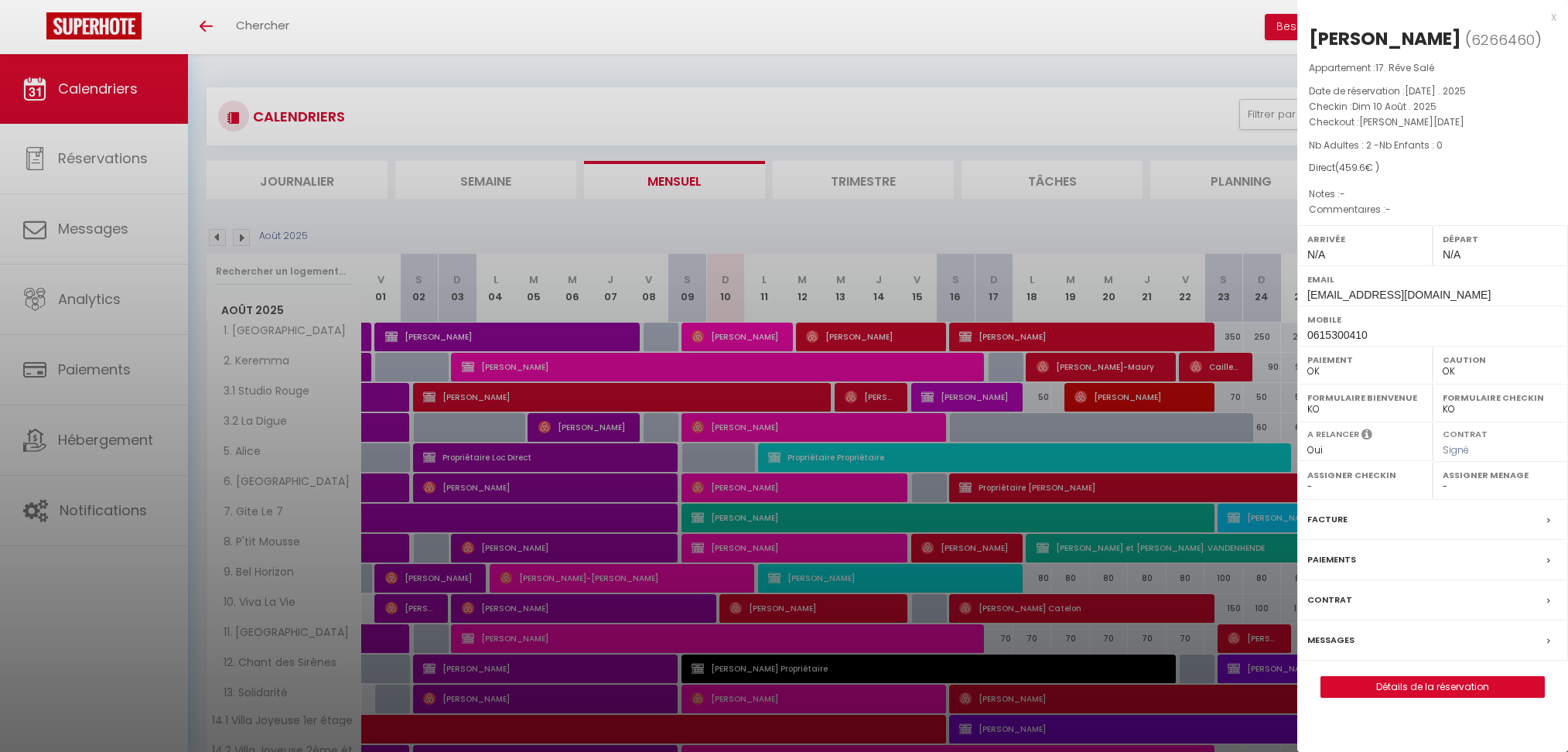
select select "0"
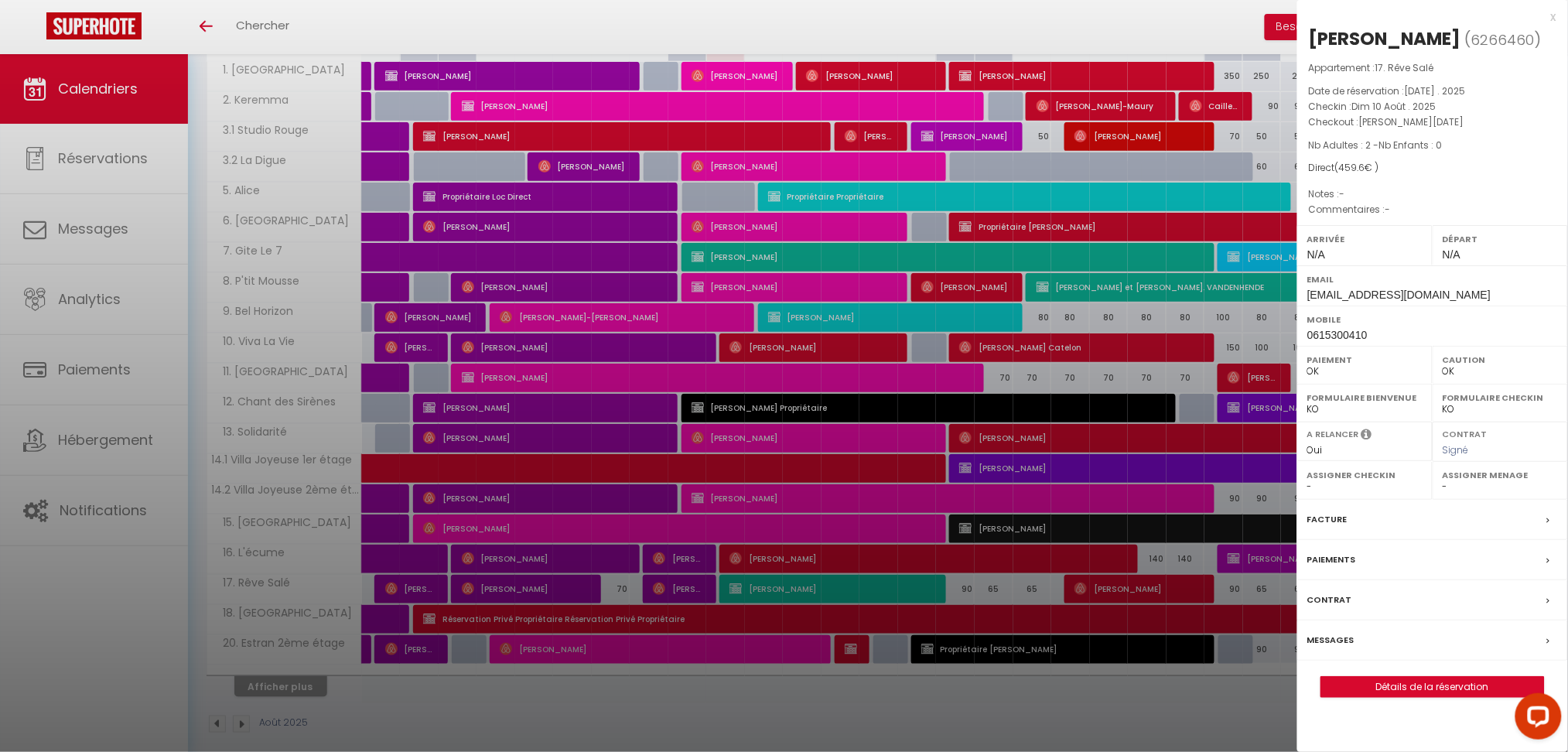
click at [745, 697] on div at bounding box center [784, 376] width 1568 height 752
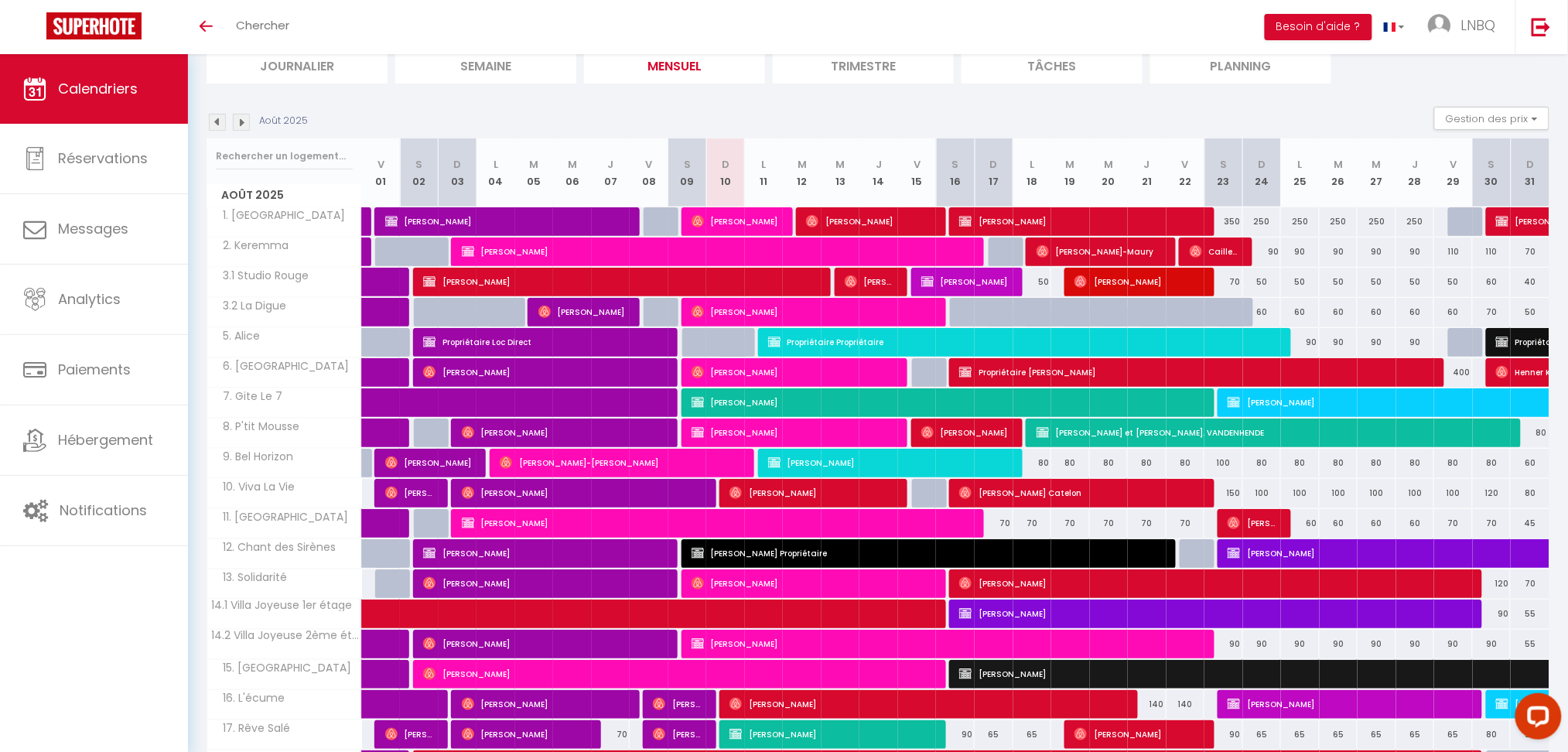
scroll to position [54, 0]
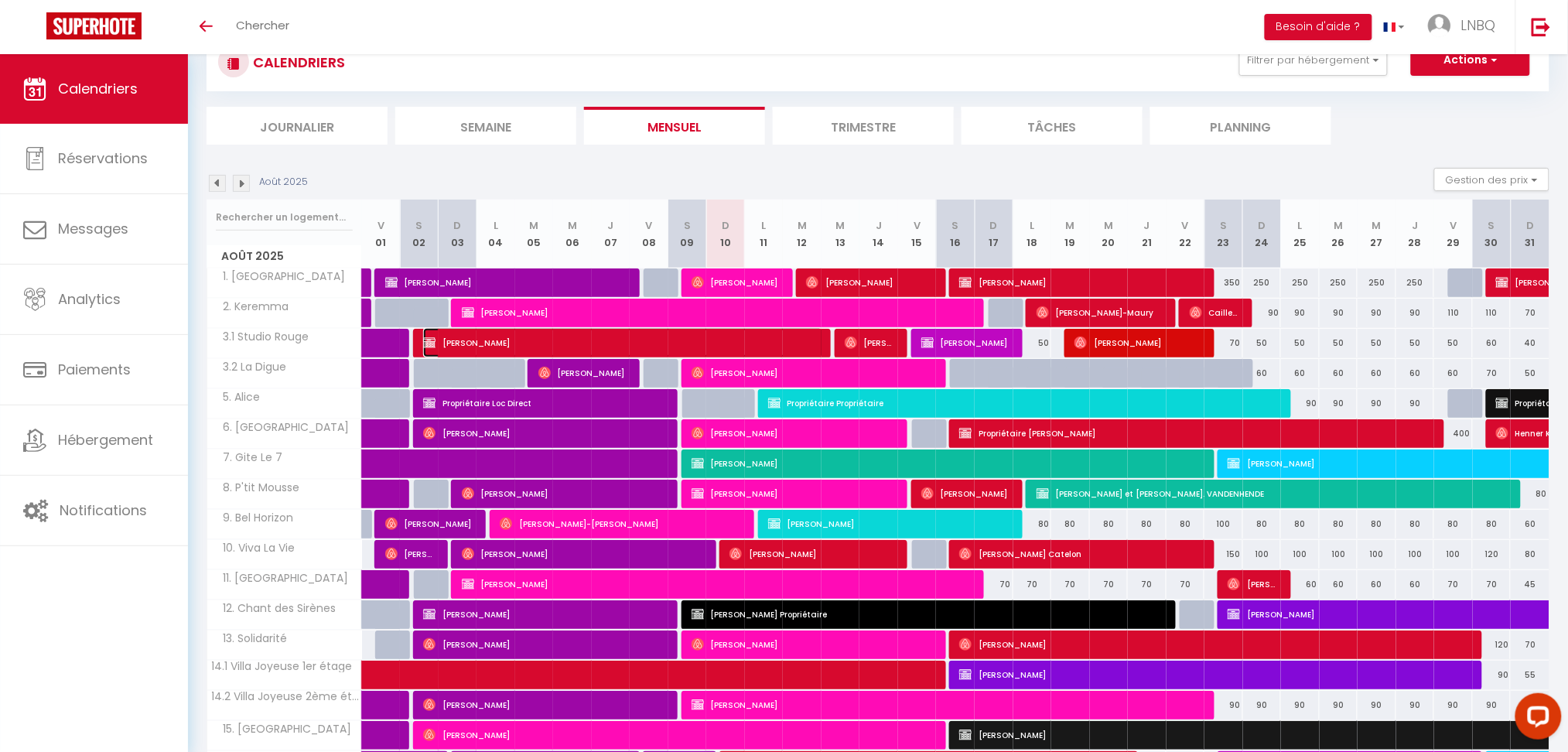
click at [583, 345] on span "[PERSON_NAME]" at bounding box center [623, 343] width 400 height 30
select select "KO"
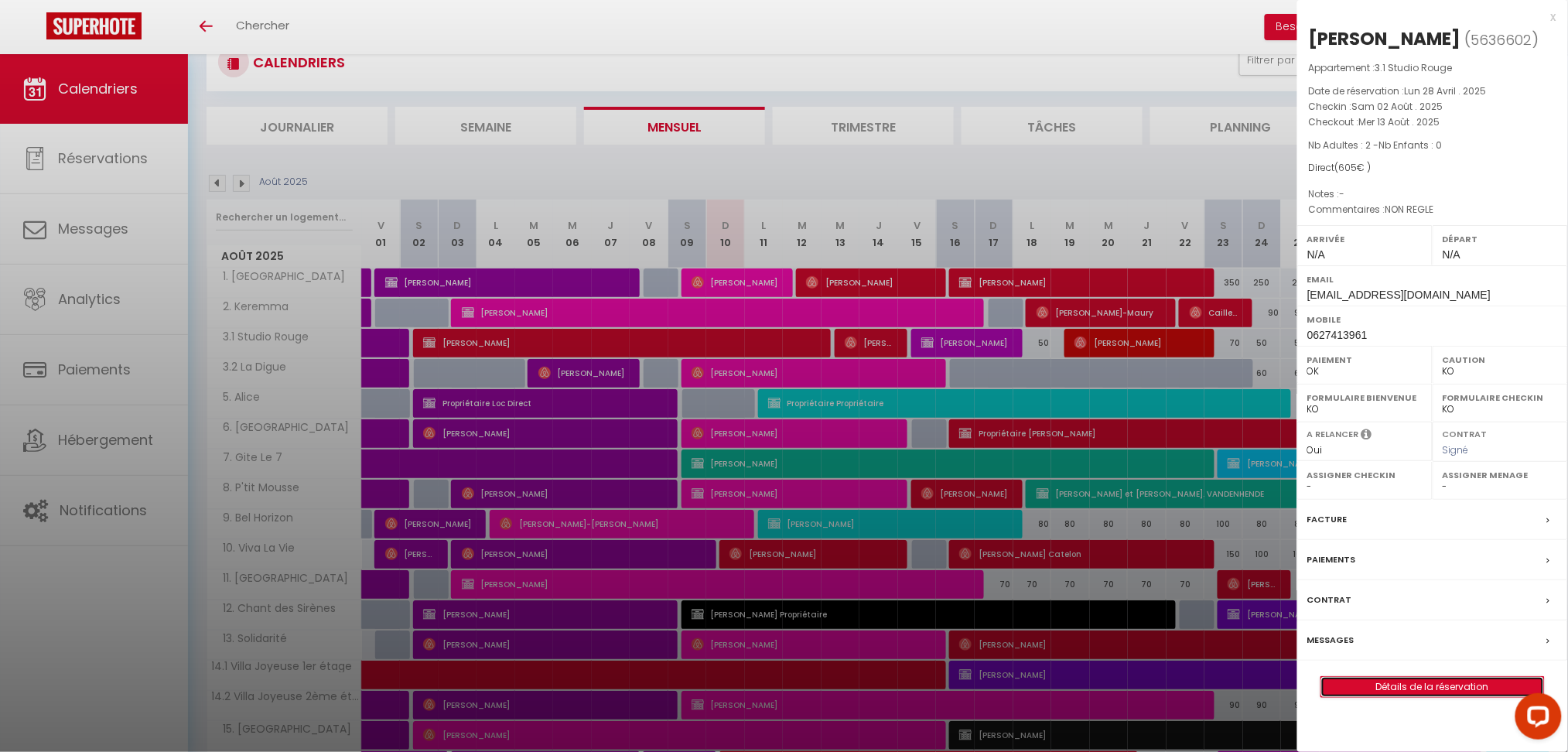
drag, startPoint x: 1395, startPoint y: 684, endPoint x: 1405, endPoint y: 688, distance: 10.8
click at [1405, 688] on link "Détails de la réservation" at bounding box center [1432, 687] width 223 height 20
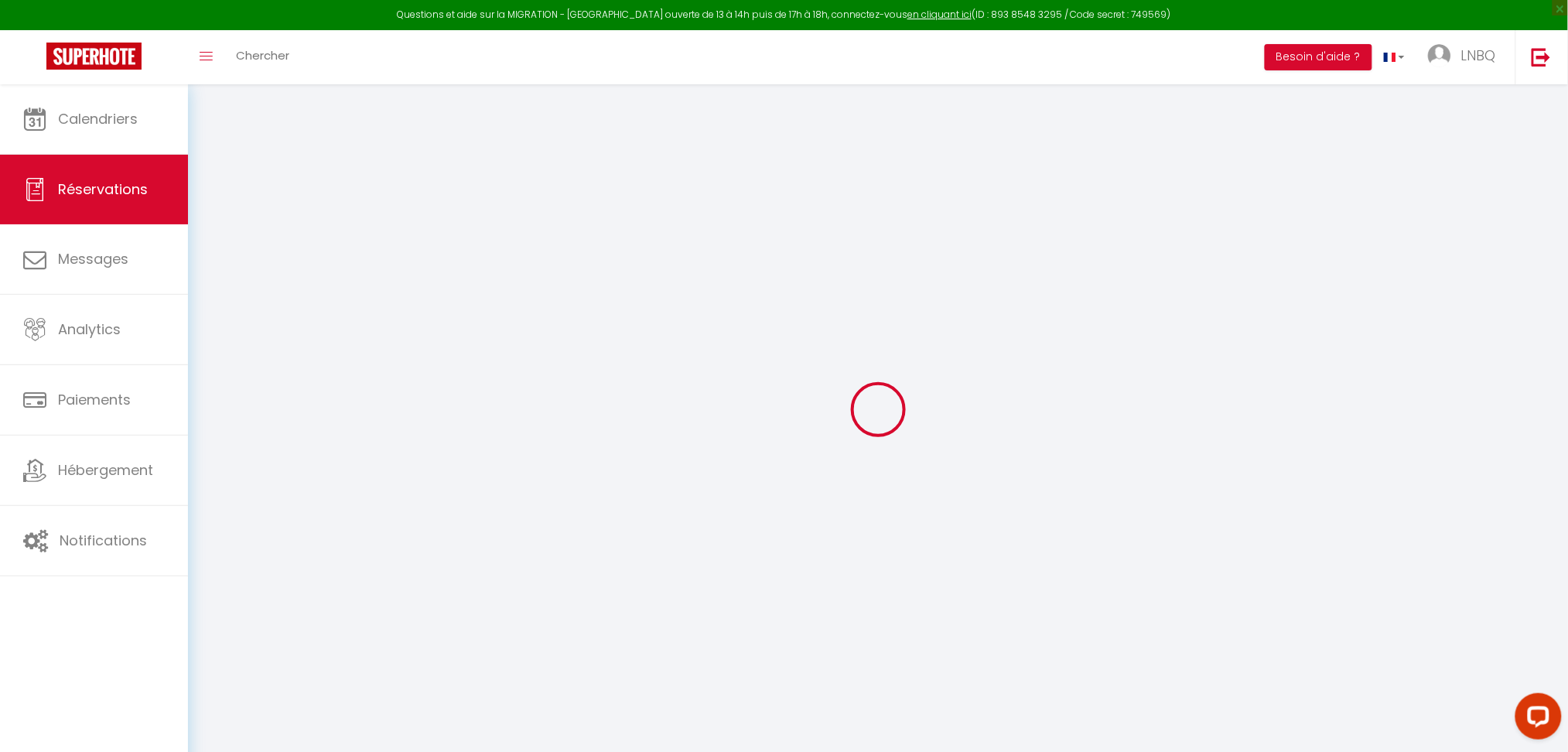
select select
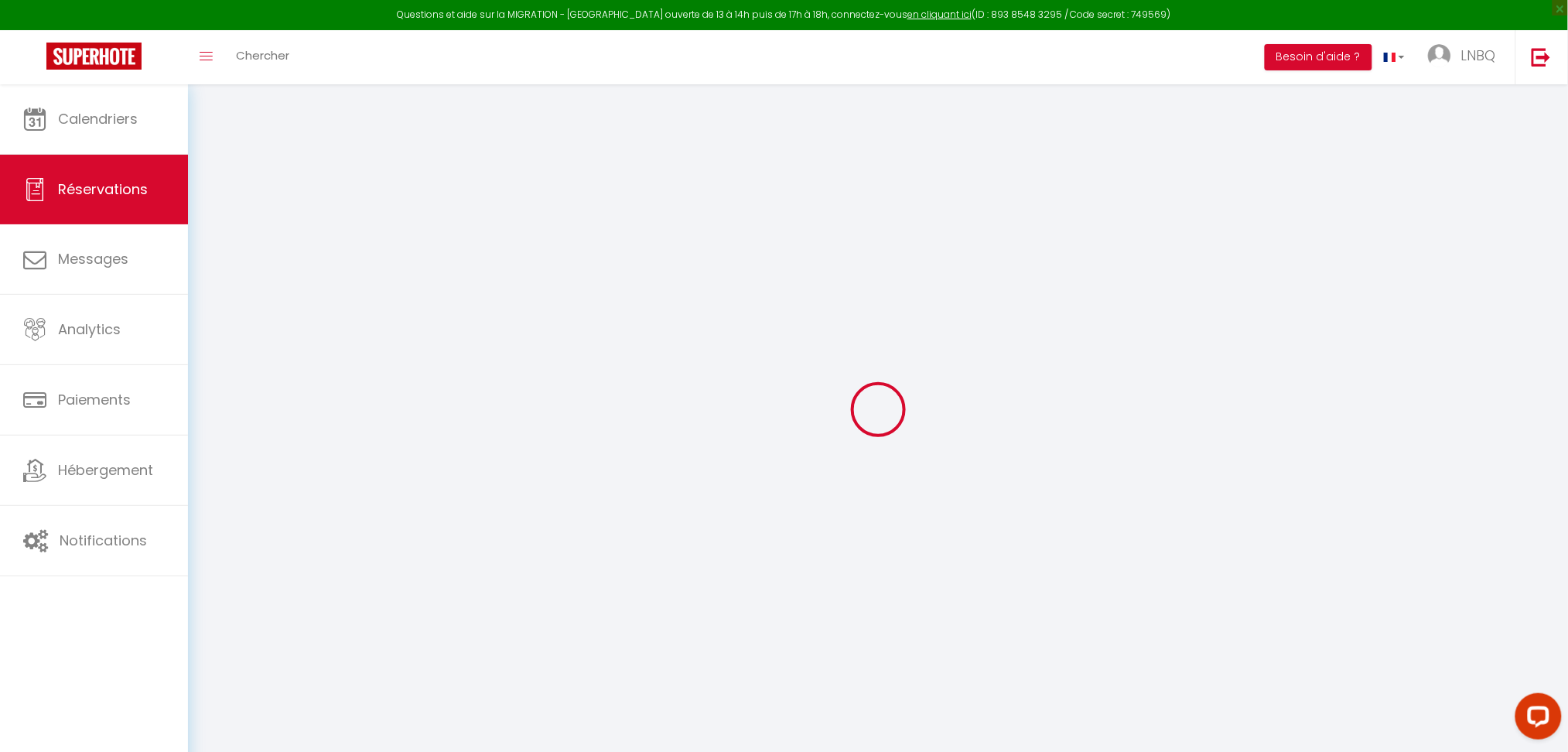
select select
checkbox input "false"
select select
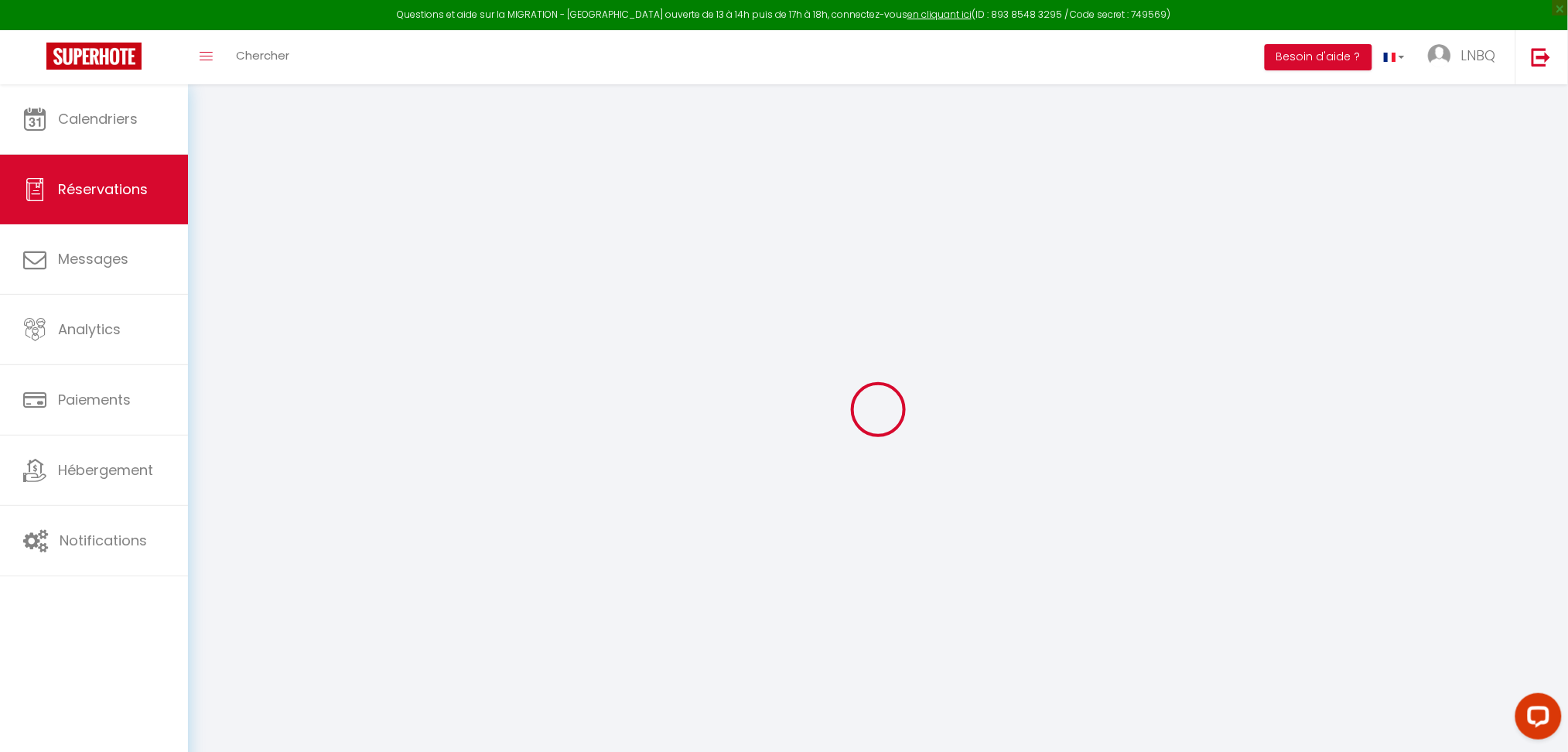
select select
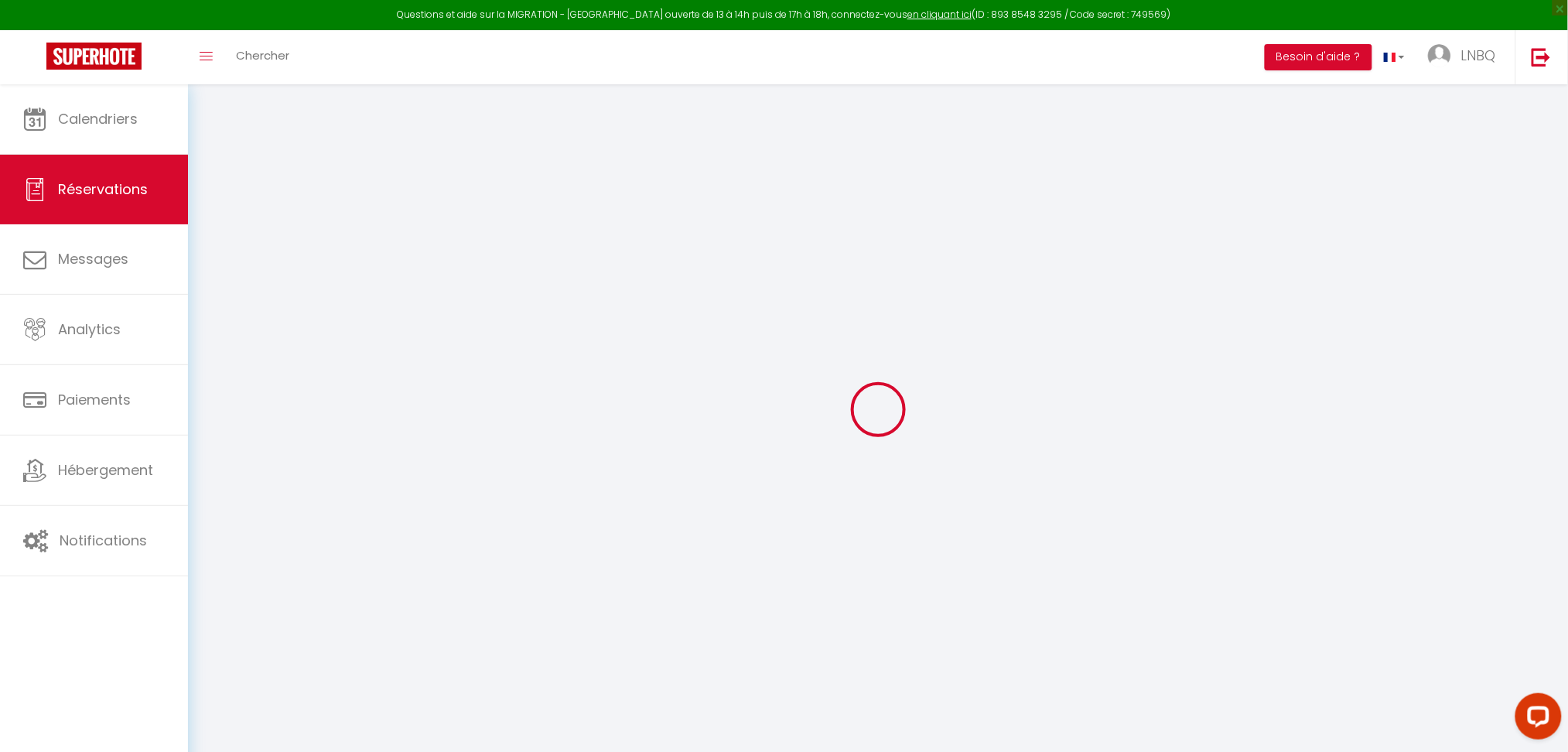
checkbox input "false"
type input "[PERSON_NAME]"
type input "[EMAIL_ADDRESS][DOMAIN_NAME]"
type input "0627413961"
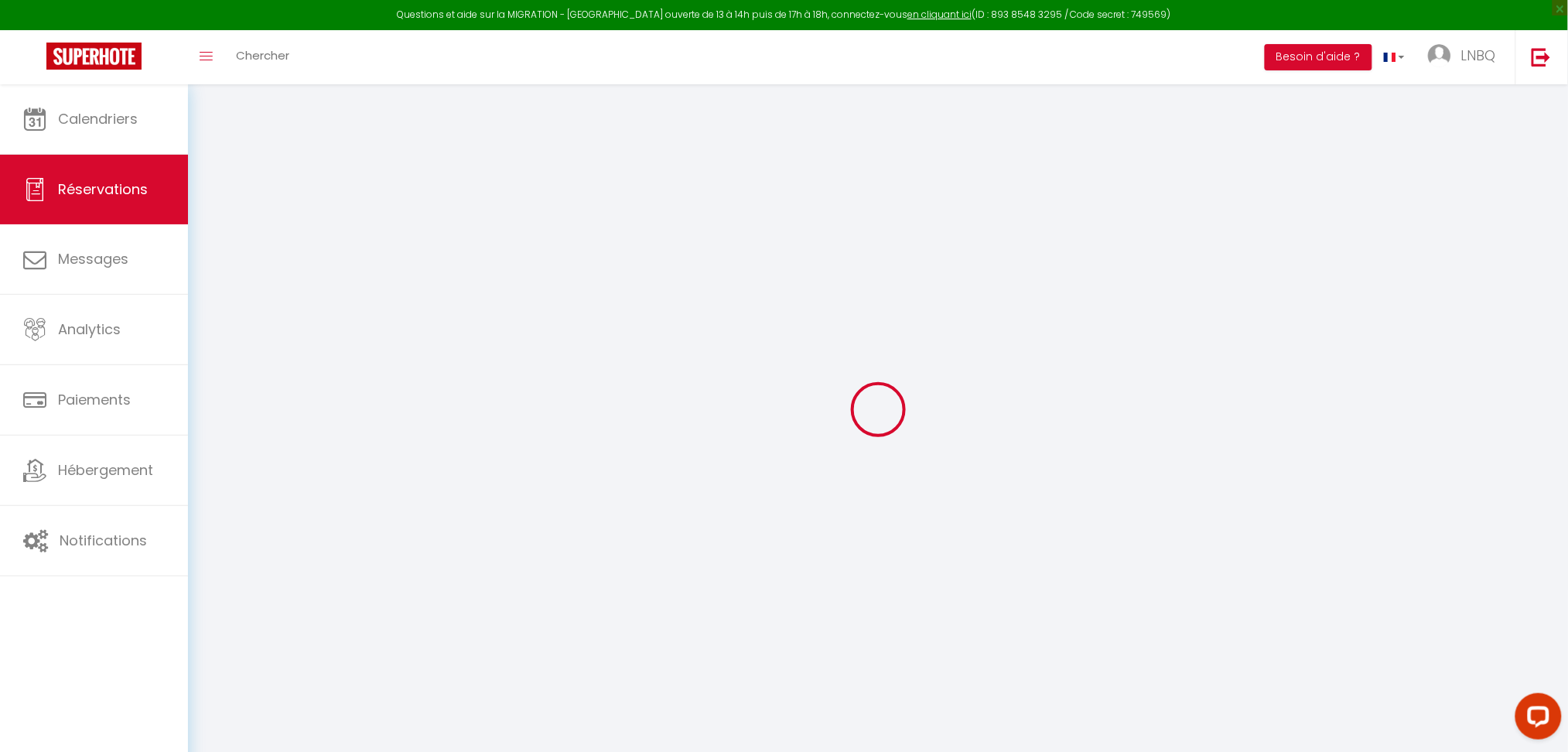
type input "50380"
type input "[STREET_ADDRESS]"
type input "St Pair sur mer"
select select "FR"
select select "30669"
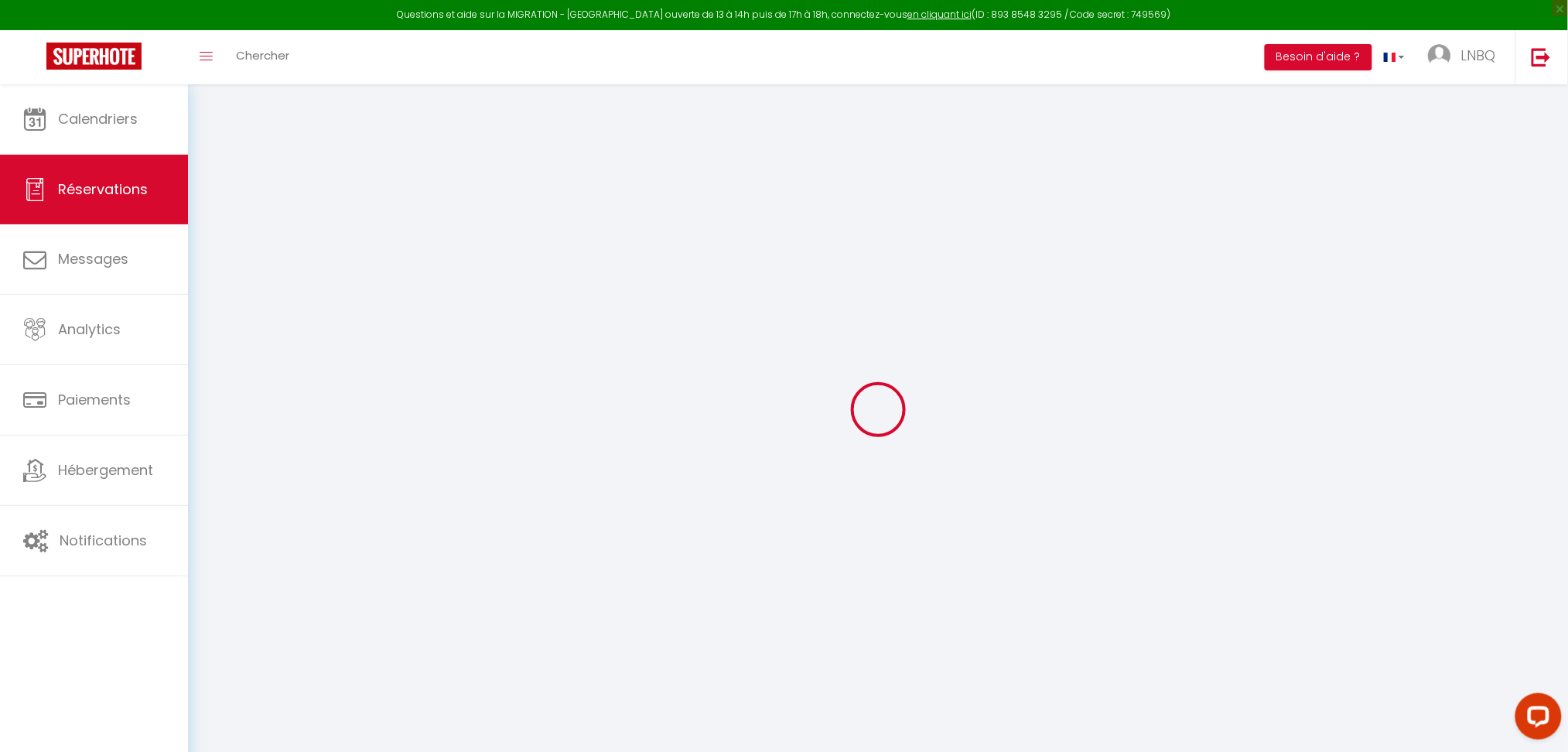
select select "1"
type input "[DATE]"
select select
type input "Mer 13 Août 2025"
select select
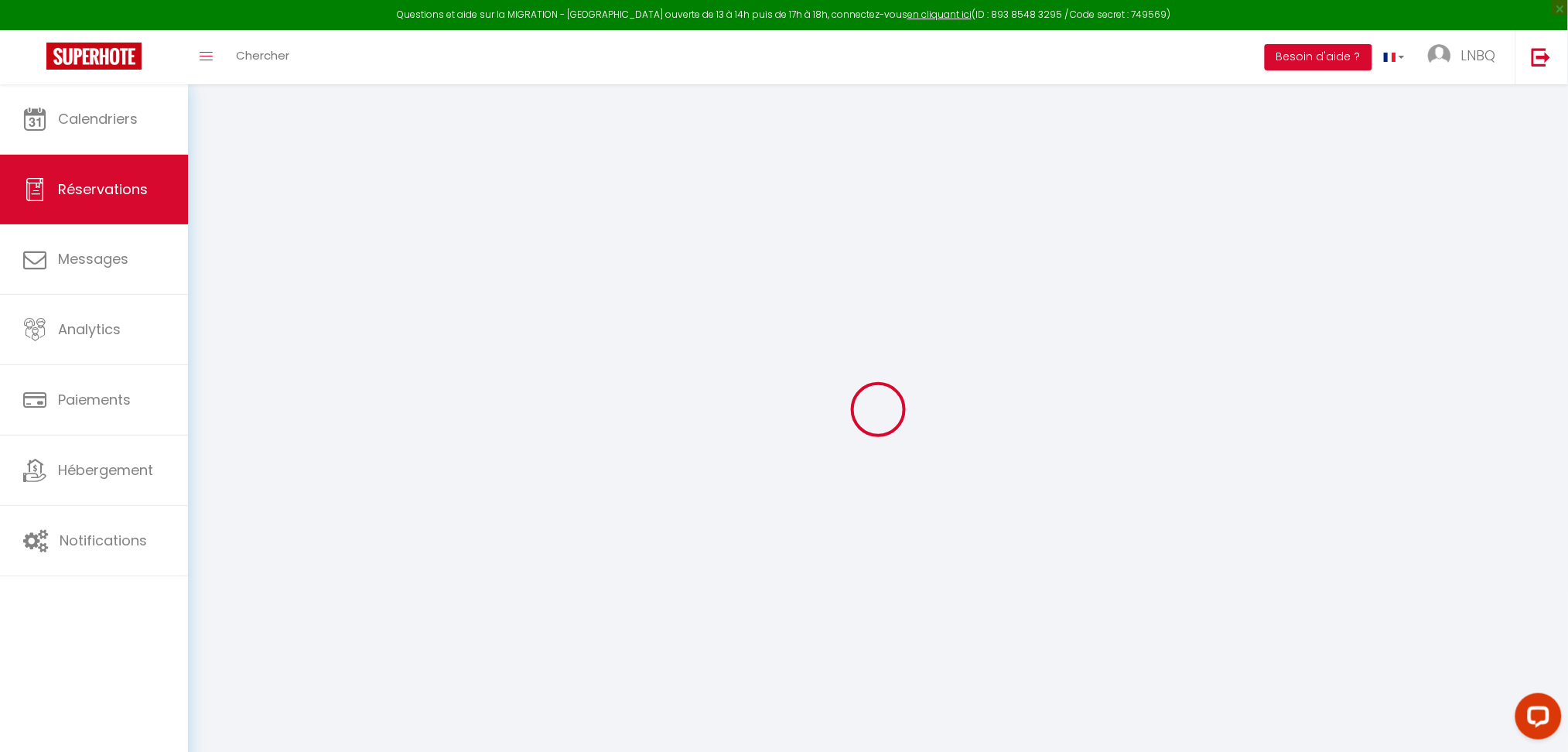
type input "2"
select select "12"
select select
type input "523"
checkbox input "false"
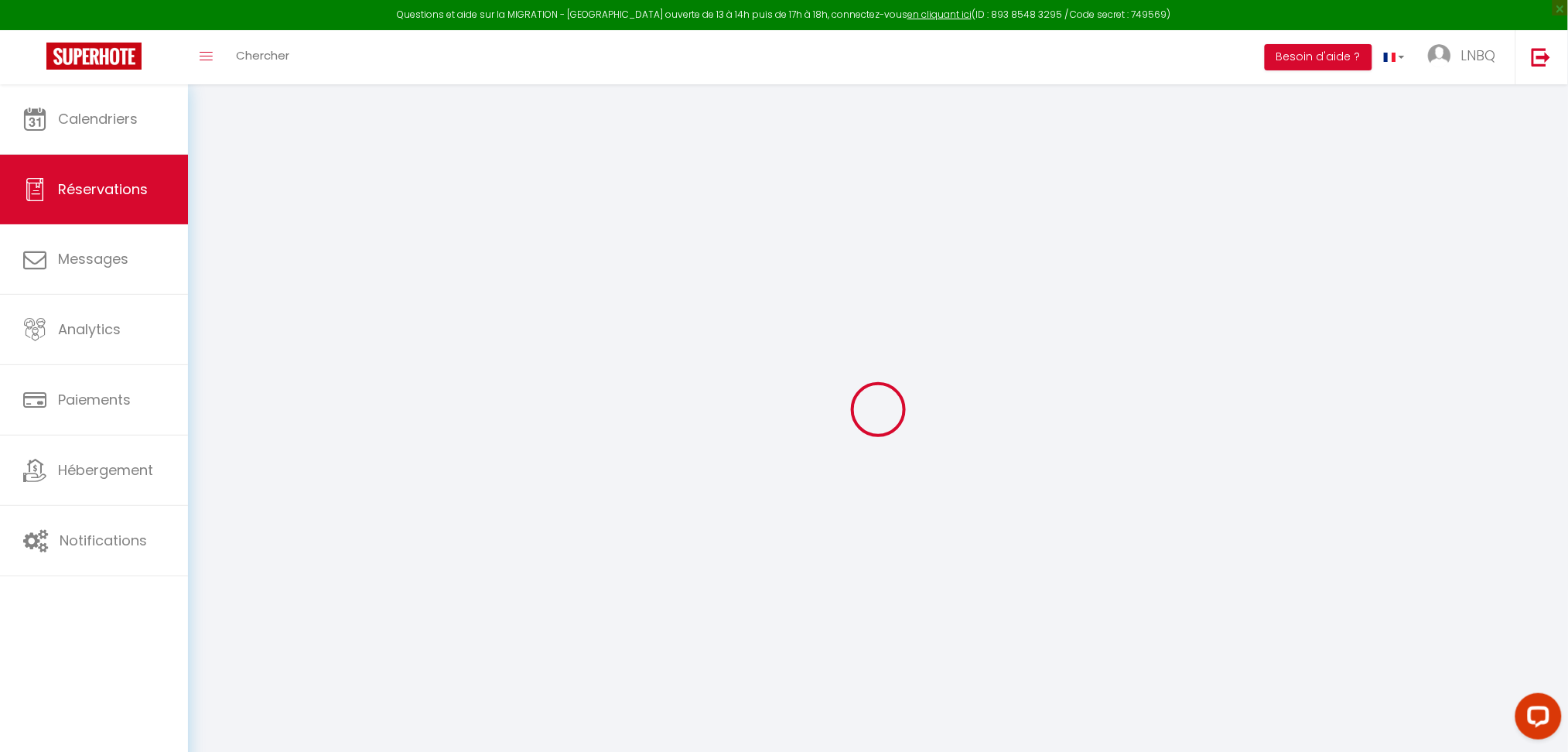
type input "423.5"
type input "0"
select select
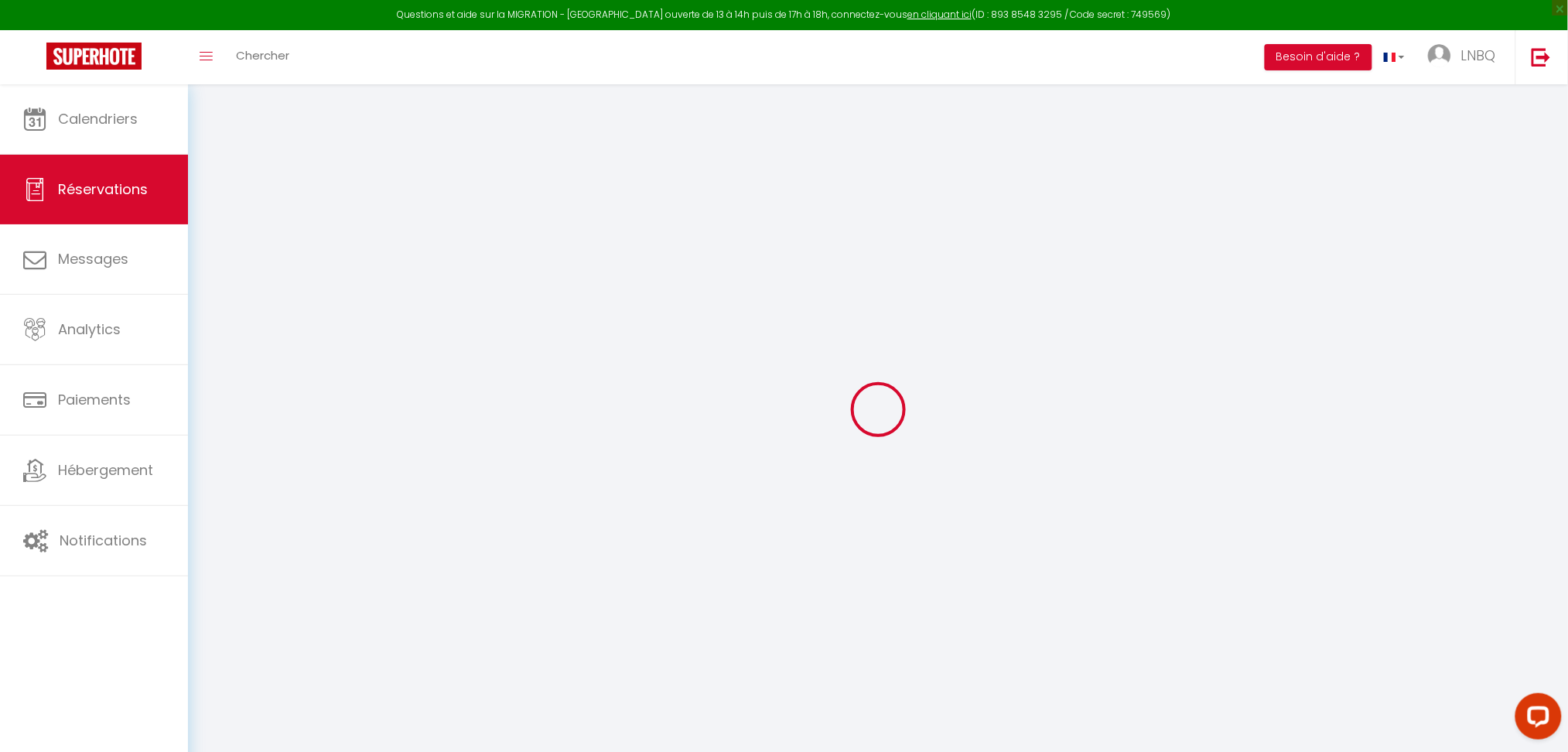
select select
select select "14"
checkbox input "false"
select select
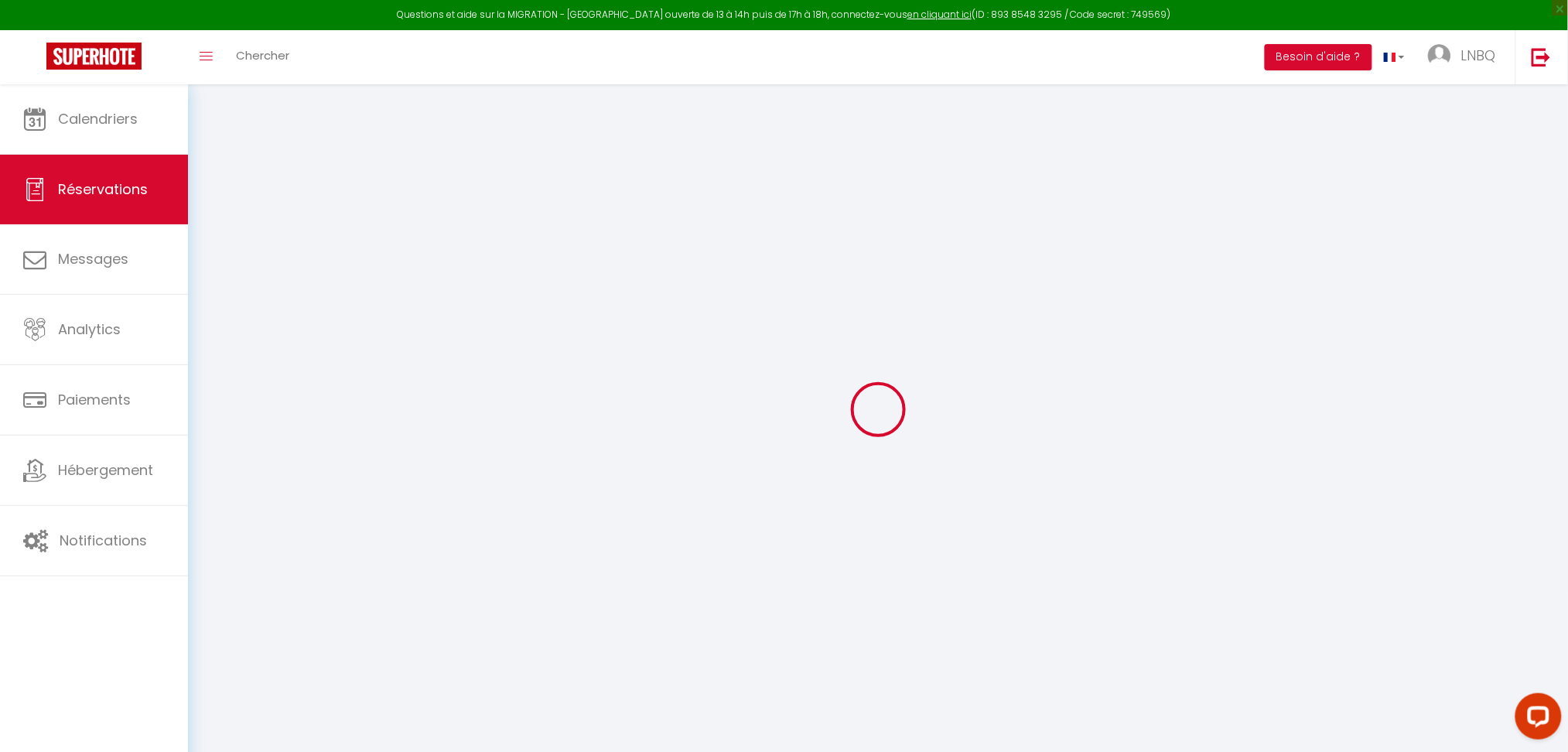
checkbox input "false"
select select
checkbox input "false"
select select
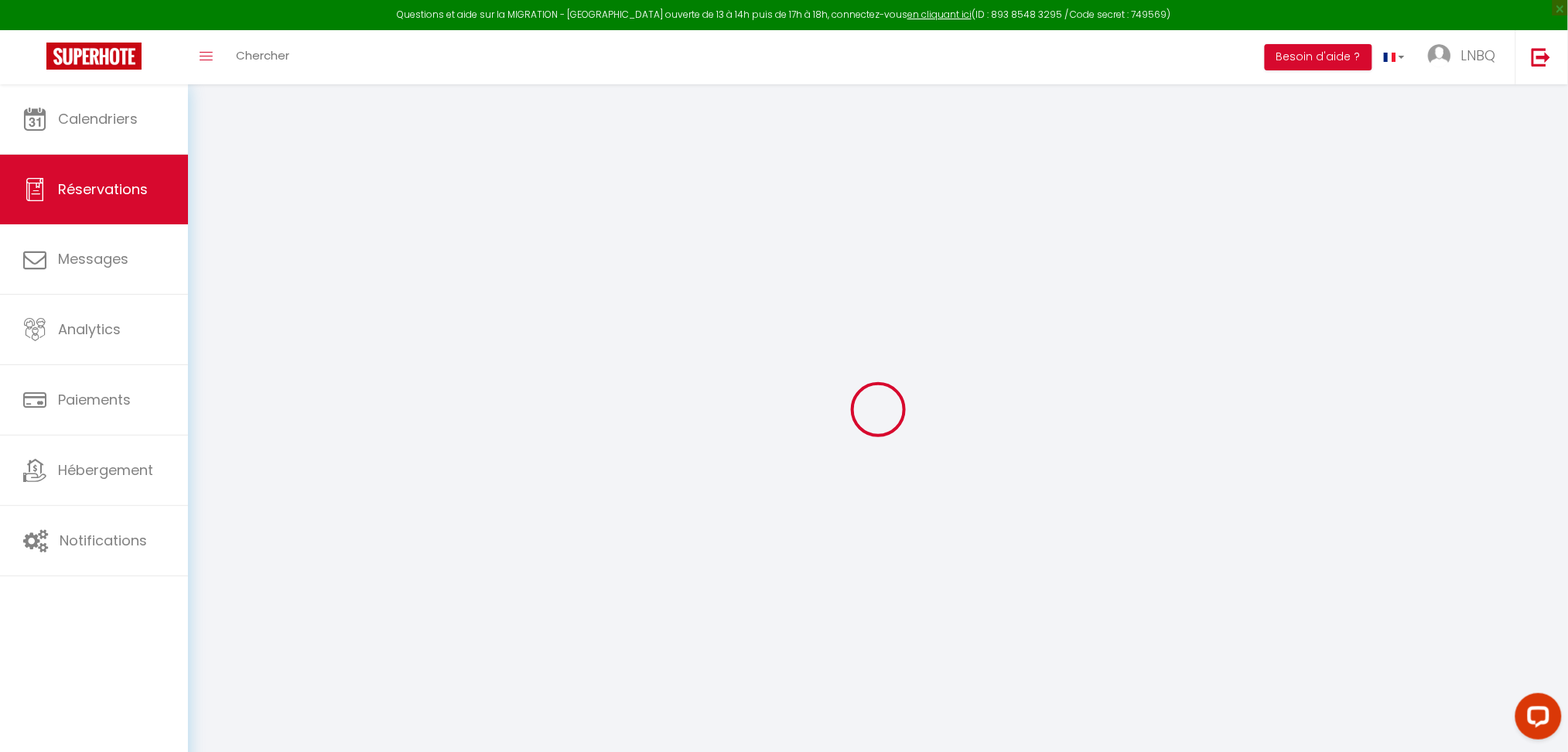
select select
checkbox input "false"
type textarea "NON REGLE"
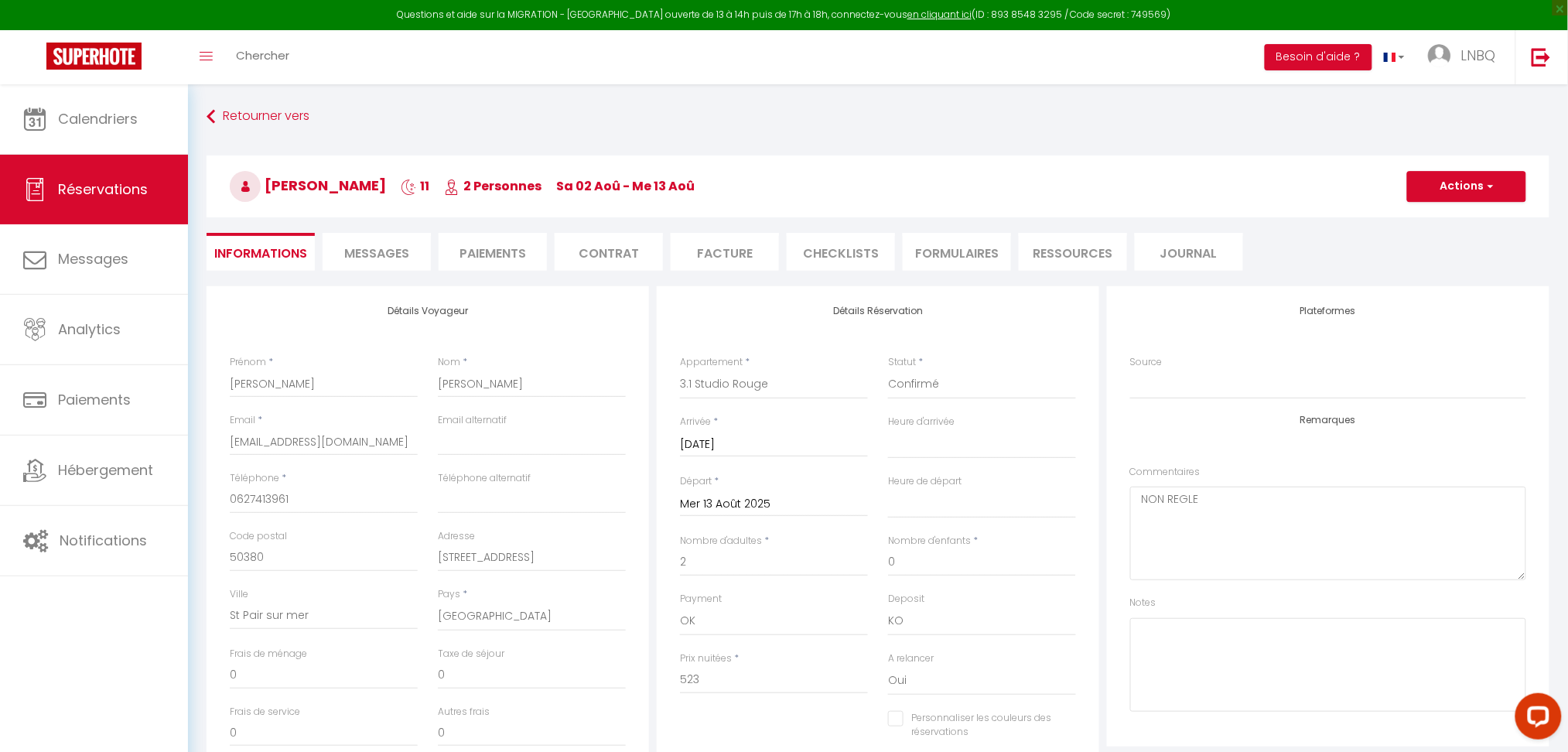
type input "60"
type input "22"
select select
checkbox input "false"
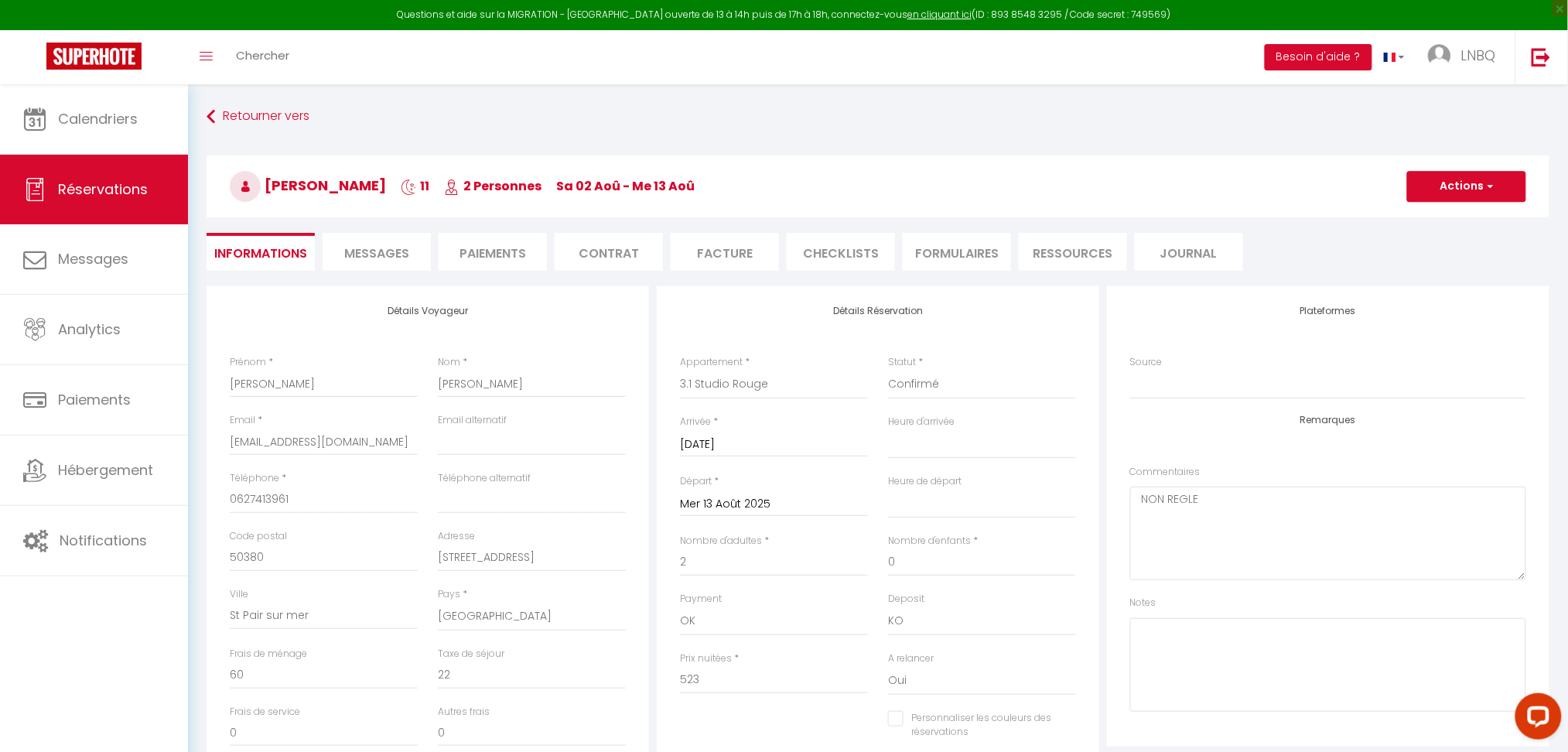
select select
click at [89, 99] on link "Calendriers" at bounding box center [94, 119] width 188 height 70
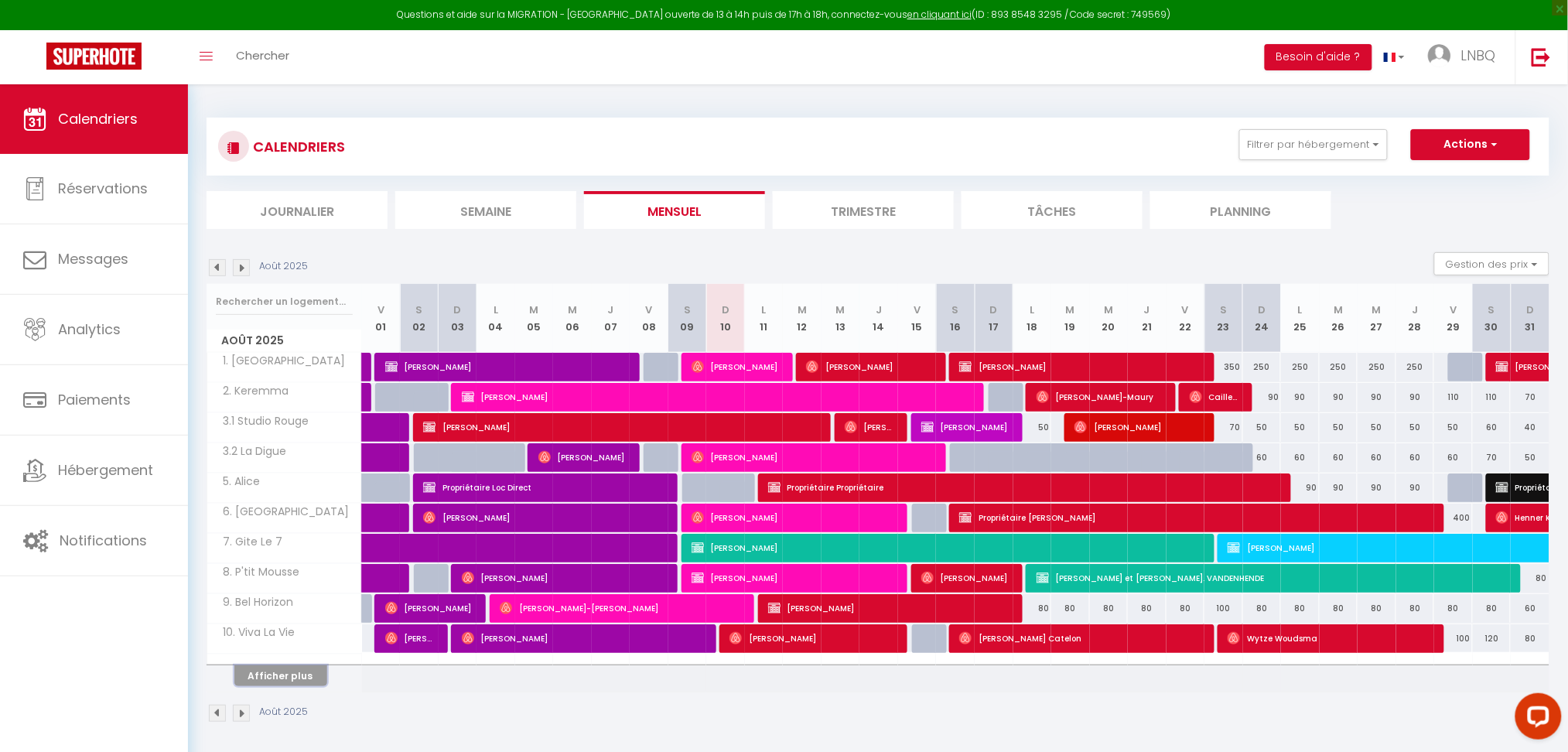
click at [311, 672] on button "Afficher plus" at bounding box center [280, 676] width 92 height 21
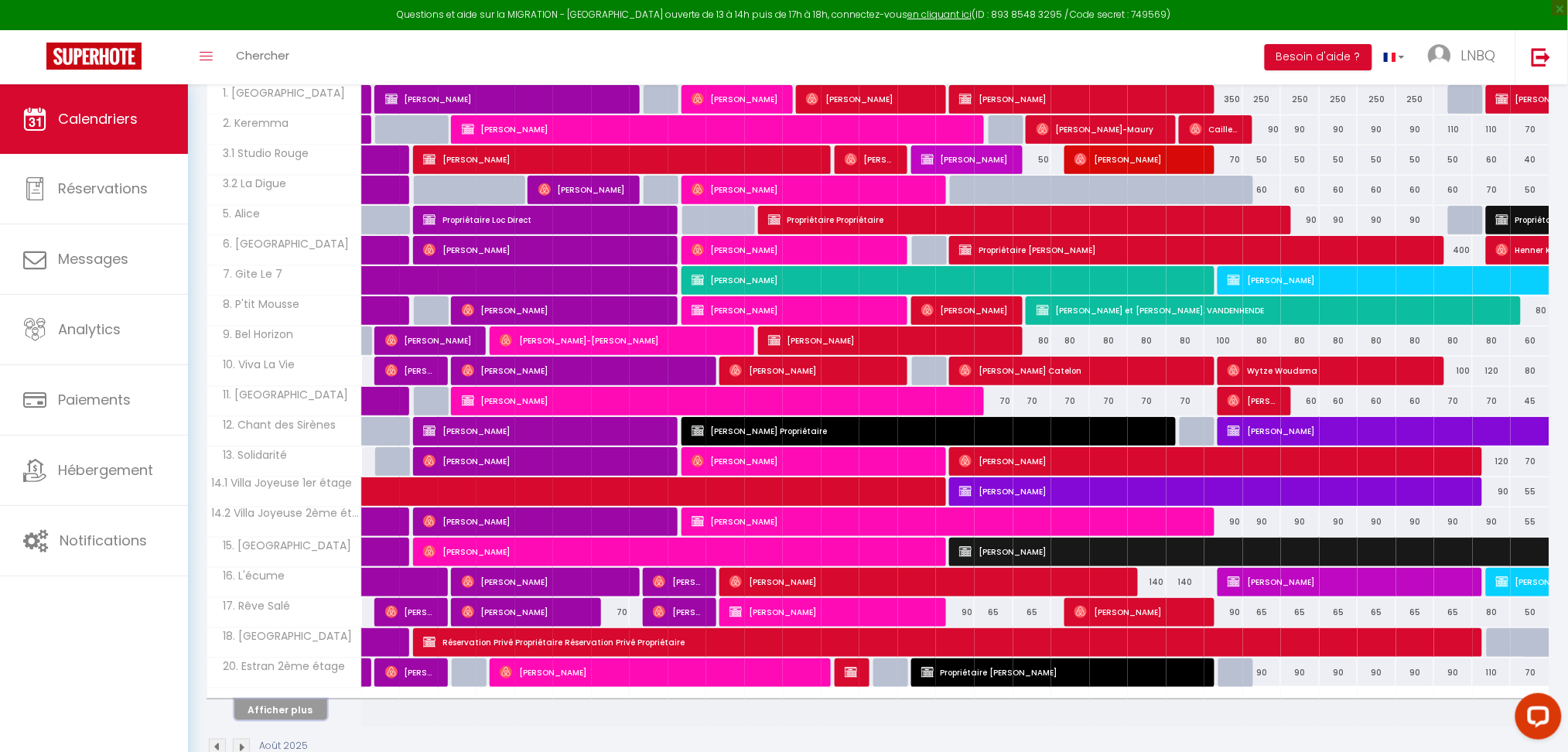
scroll to position [306, 0]
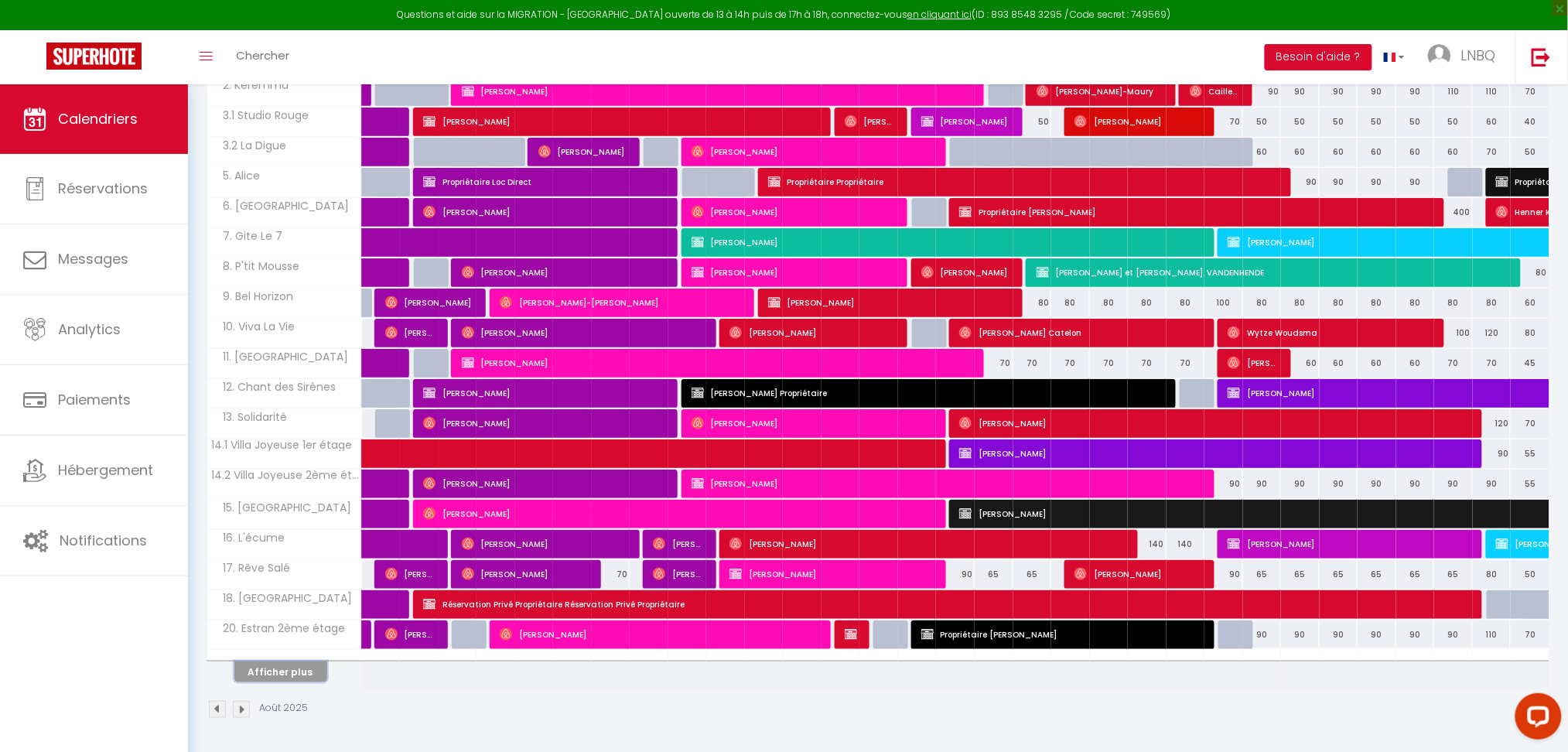
click at [306, 671] on button "Afficher plus" at bounding box center [280, 672] width 92 height 21
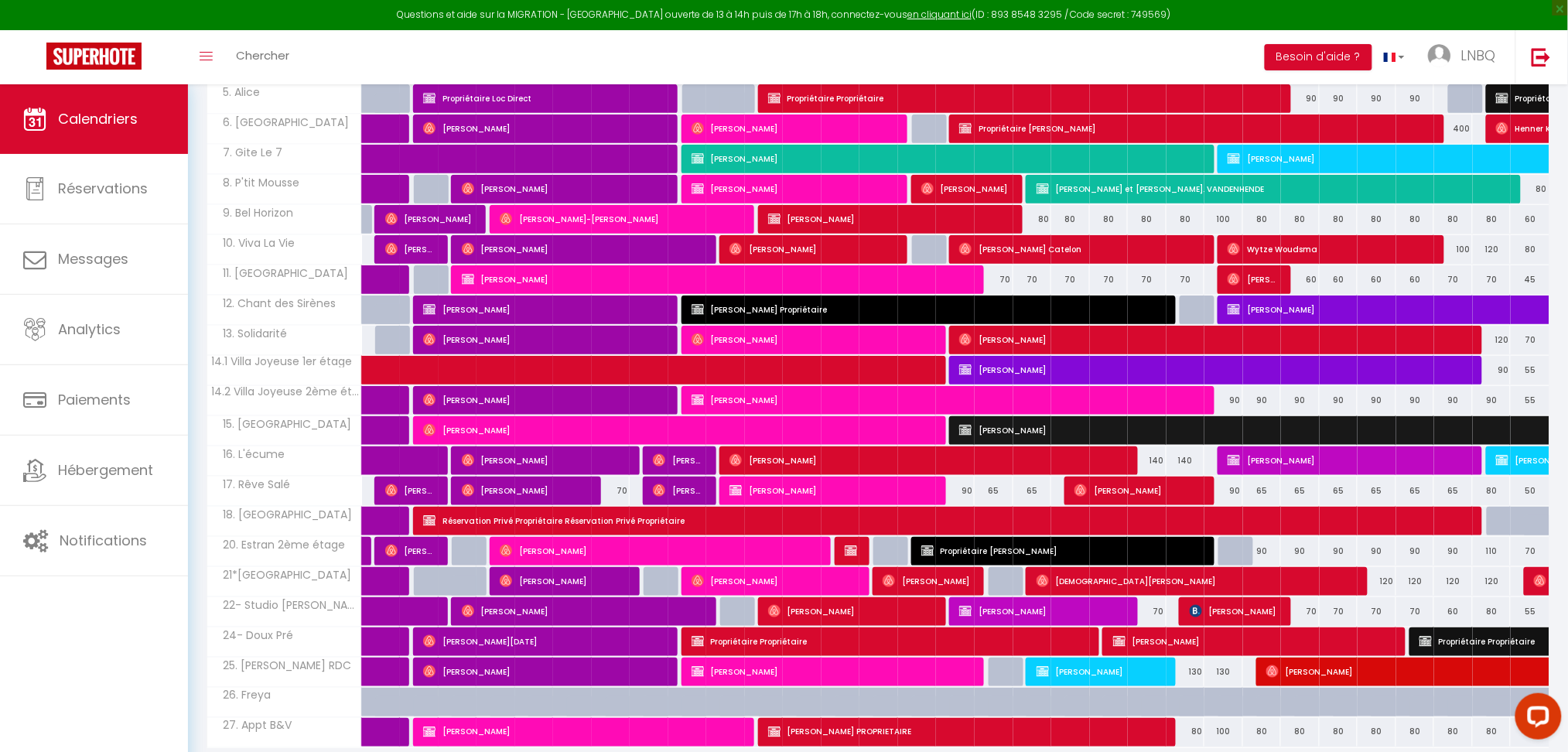
scroll to position [450, 0]
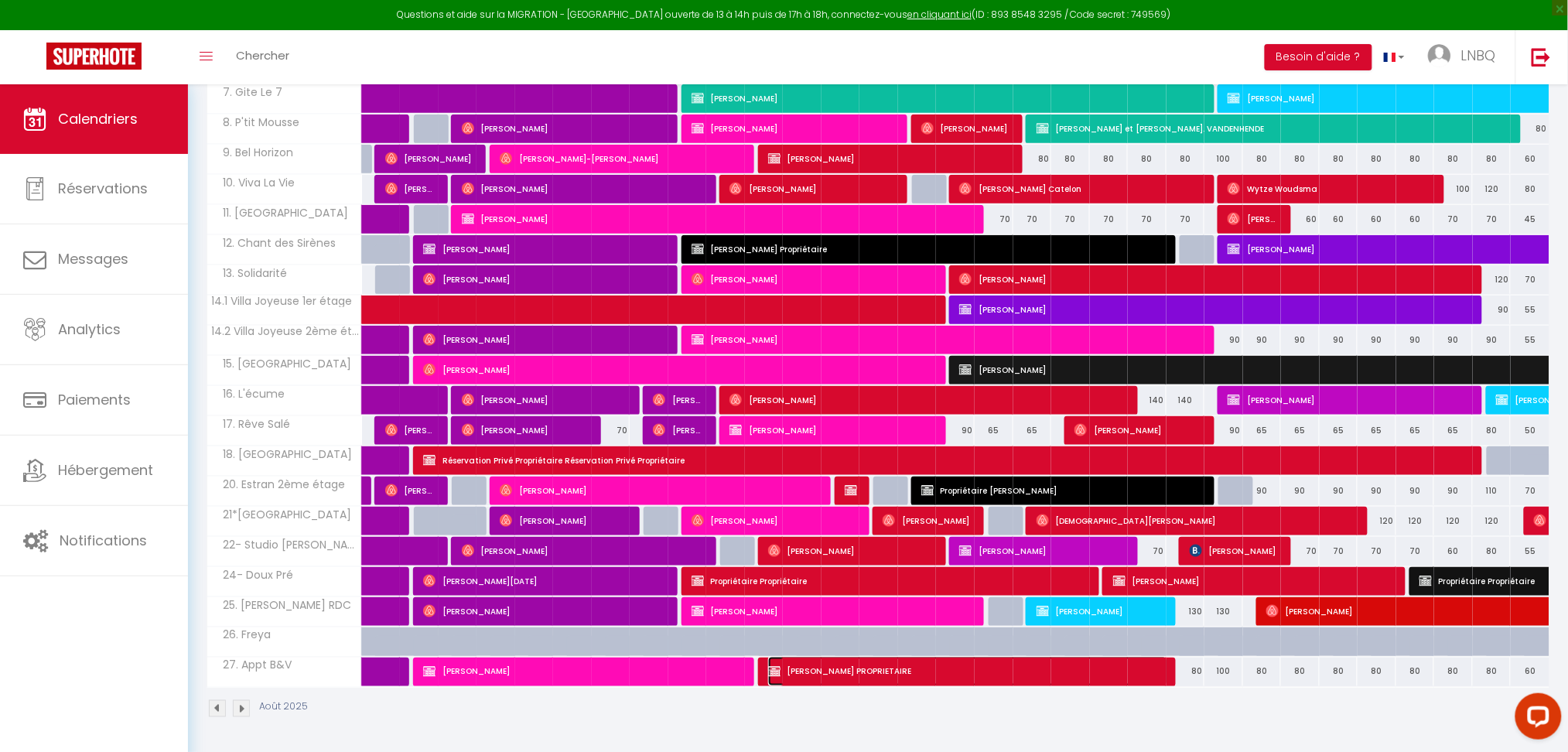
click at [785, 680] on span "[PERSON_NAME] PROPRIETAIRE" at bounding box center [967, 671] width 400 height 30
select select "OK"
select select "KO"
select select "0"
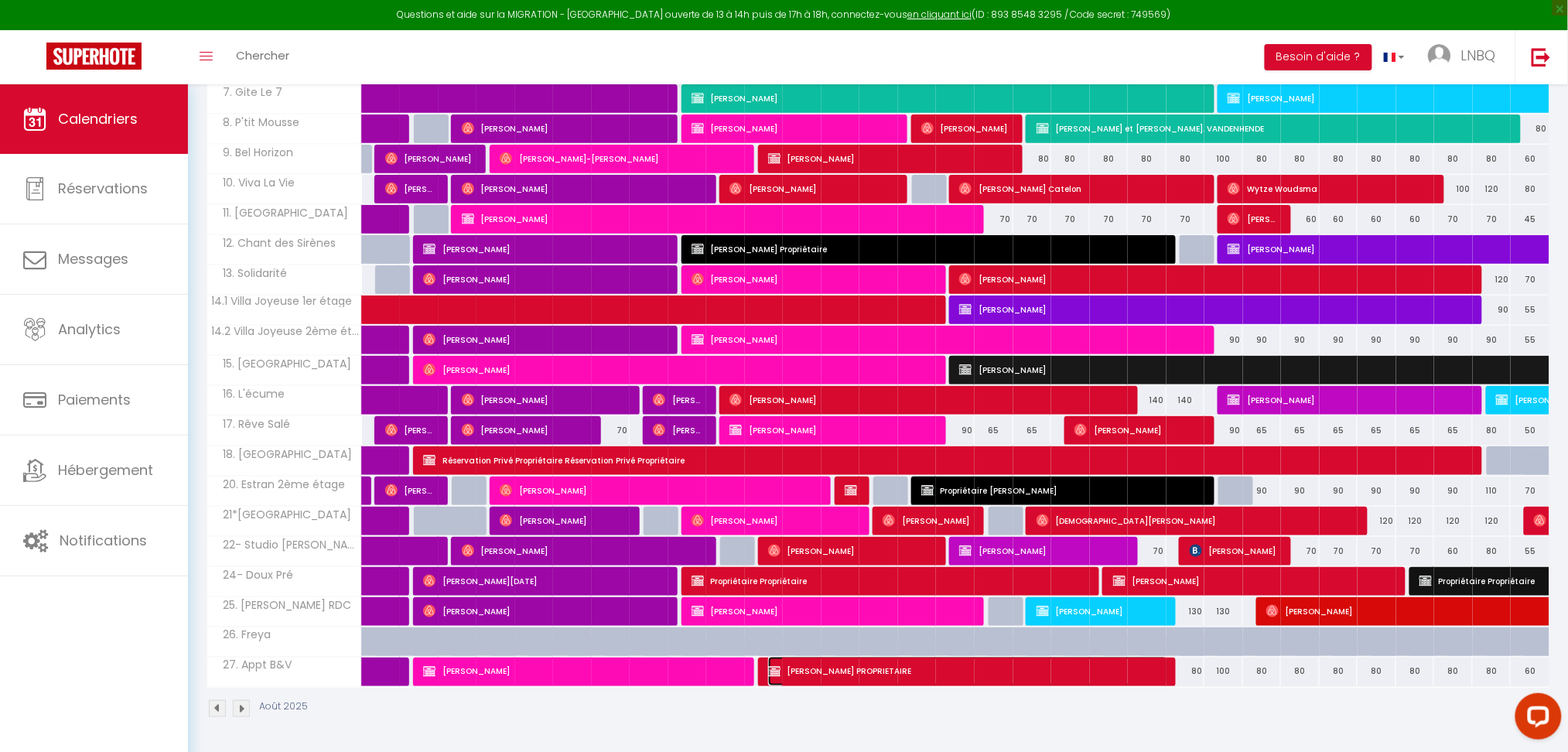
select select "1"
select select
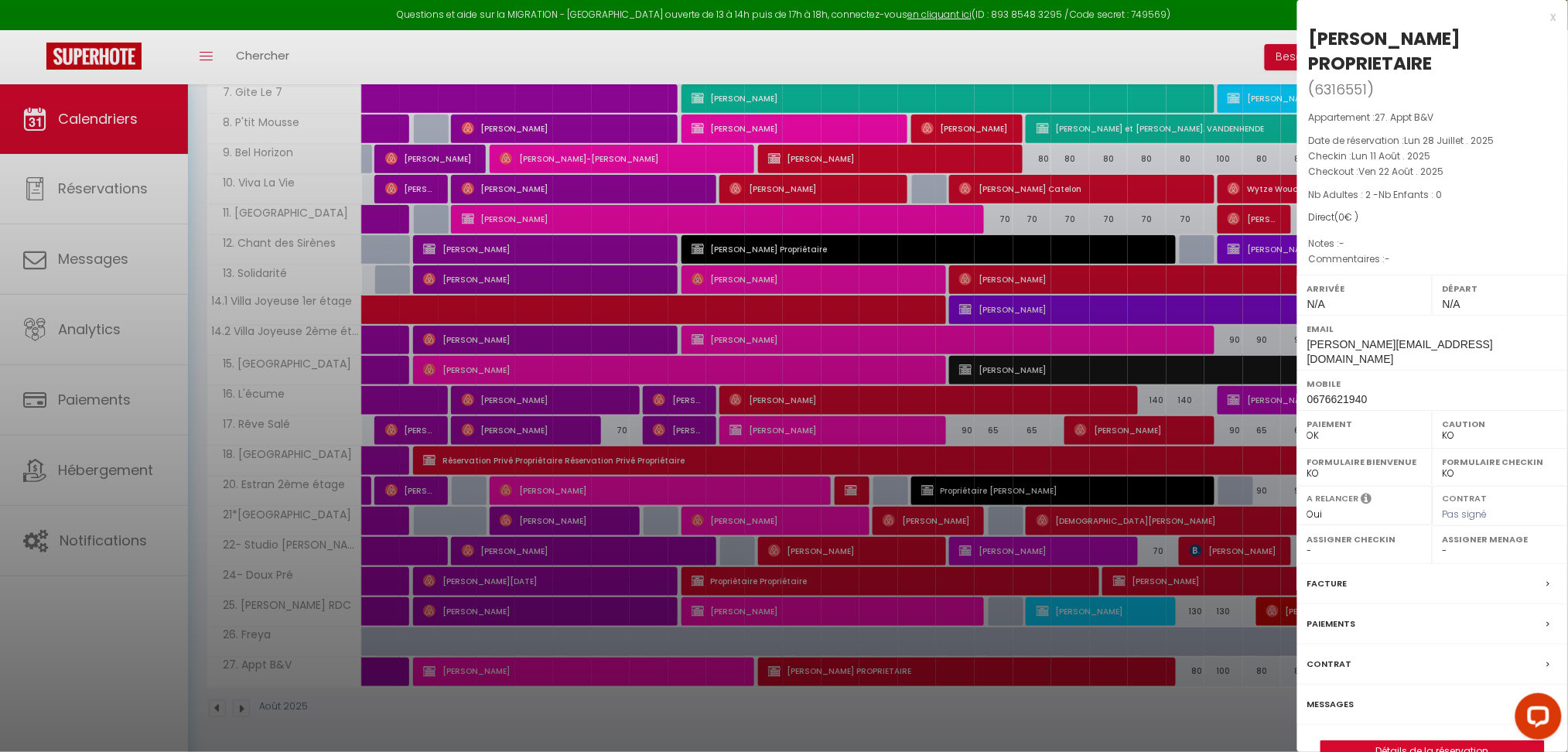
drag, startPoint x: 1082, startPoint y: 704, endPoint x: 732, endPoint y: 295, distance: 538.3
click at [1082, 704] on div at bounding box center [784, 376] width 1568 height 752
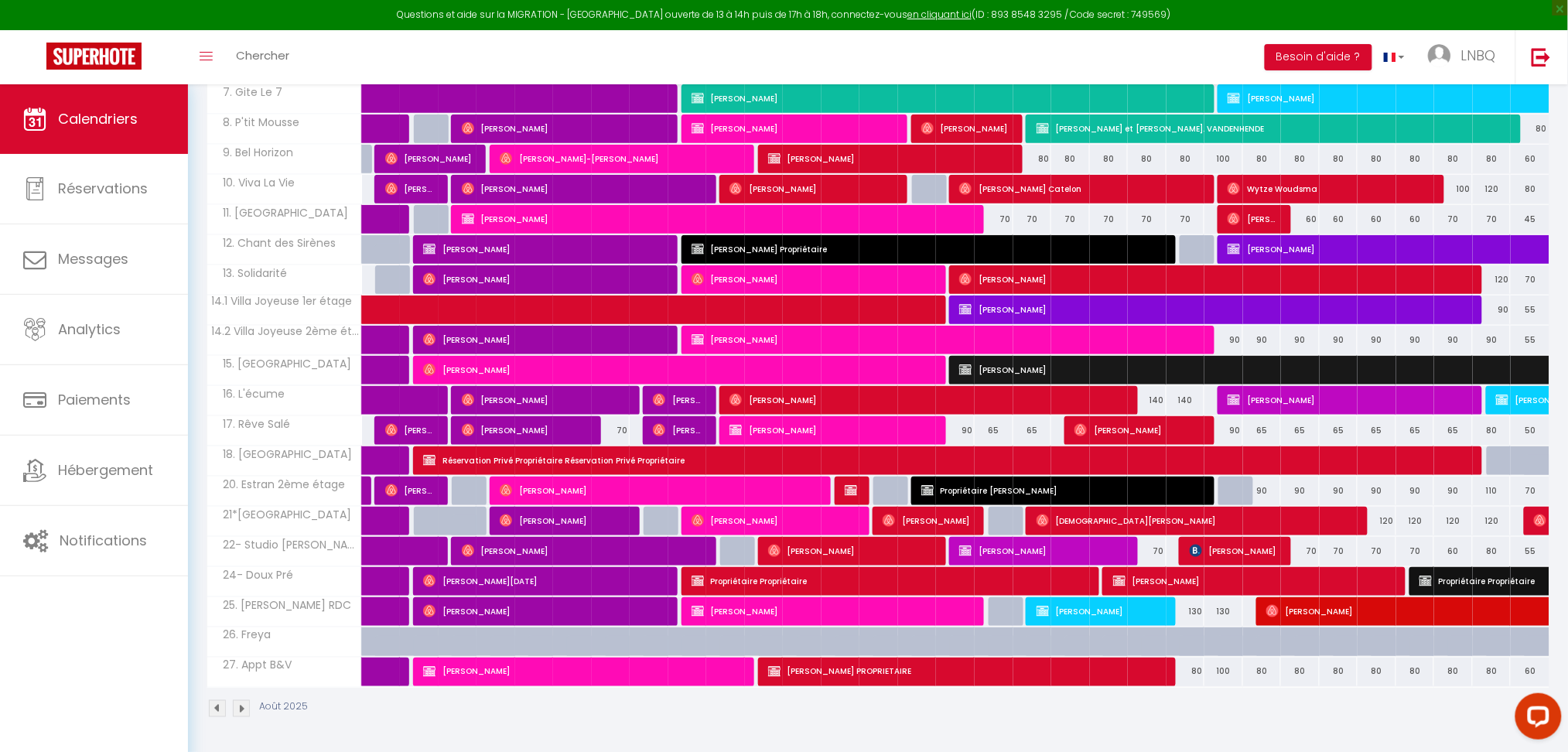
scroll to position [0, 0]
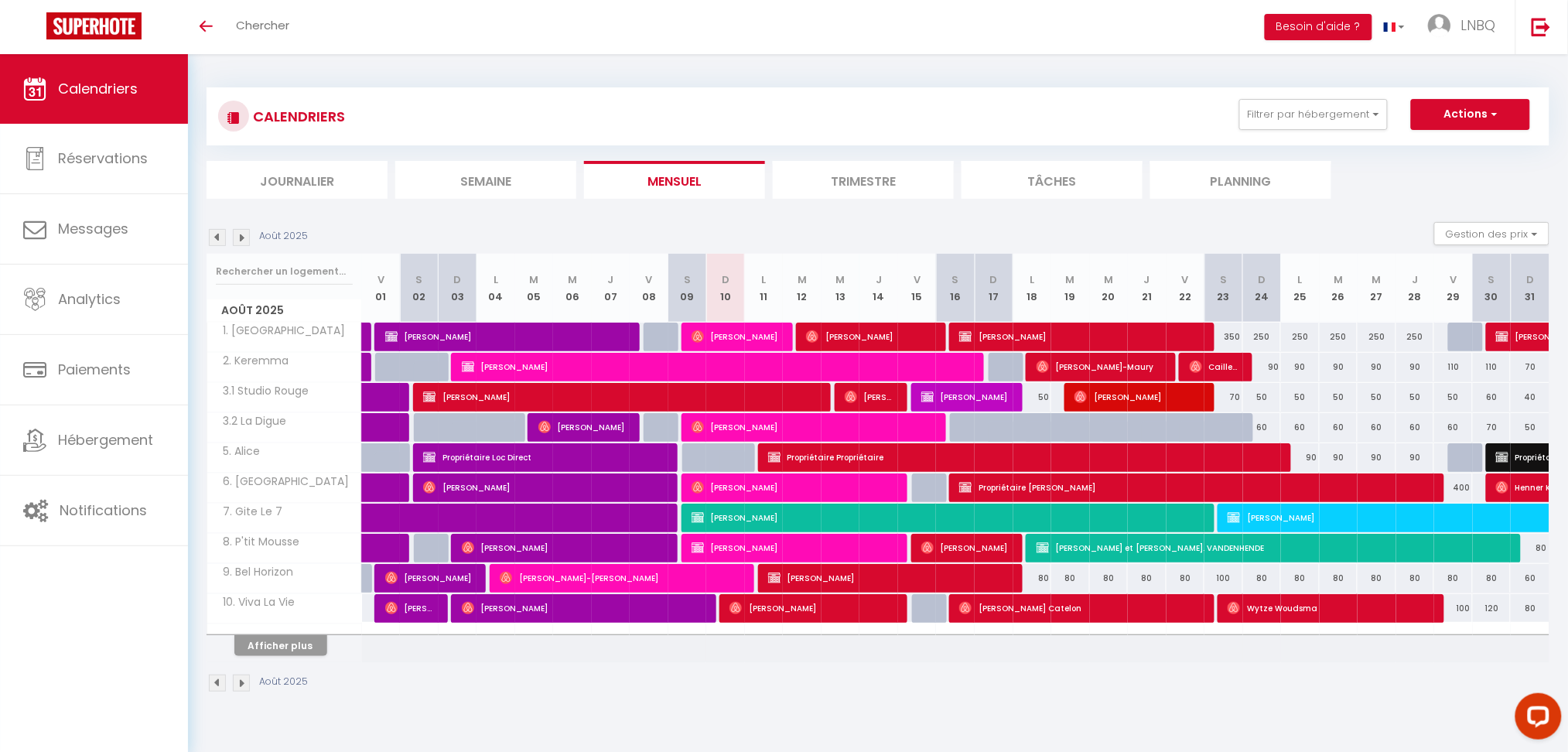
click at [232, 644] on div "Afficher plus" at bounding box center [280, 646] width 162 height 22
click at [300, 645] on button "Afficher plus" at bounding box center [280, 646] width 92 height 21
